Goal: Find contact information: Find contact information

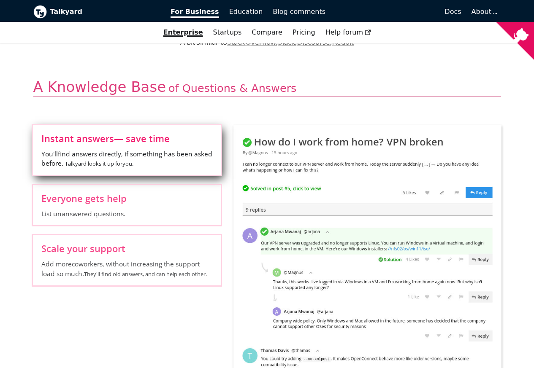
scroll to position [354, 0]
